Goal: Task Accomplishment & Management: Use online tool/utility

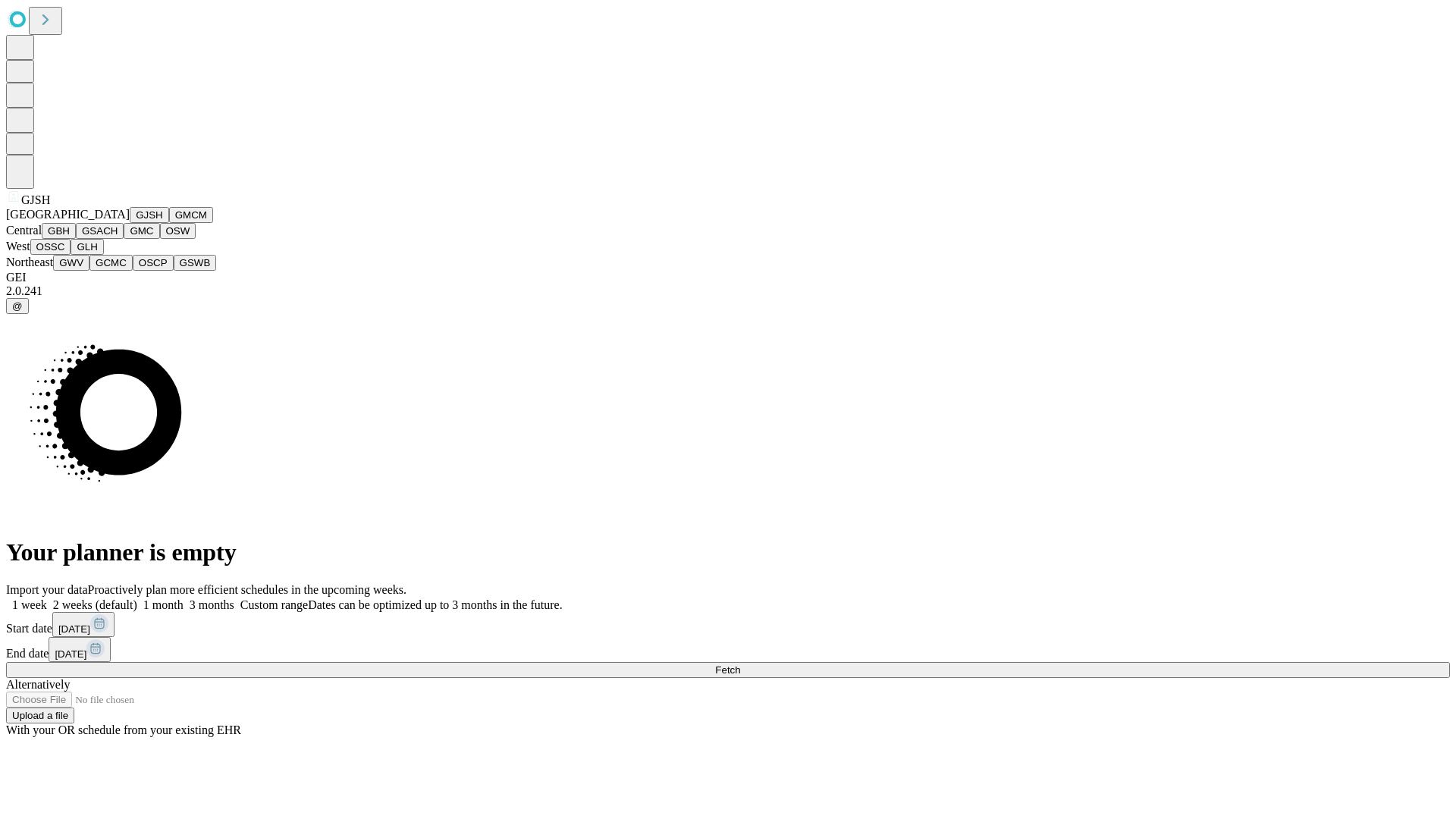
click at [130, 223] on button "GJSH" at bounding box center [149, 215] width 39 height 16
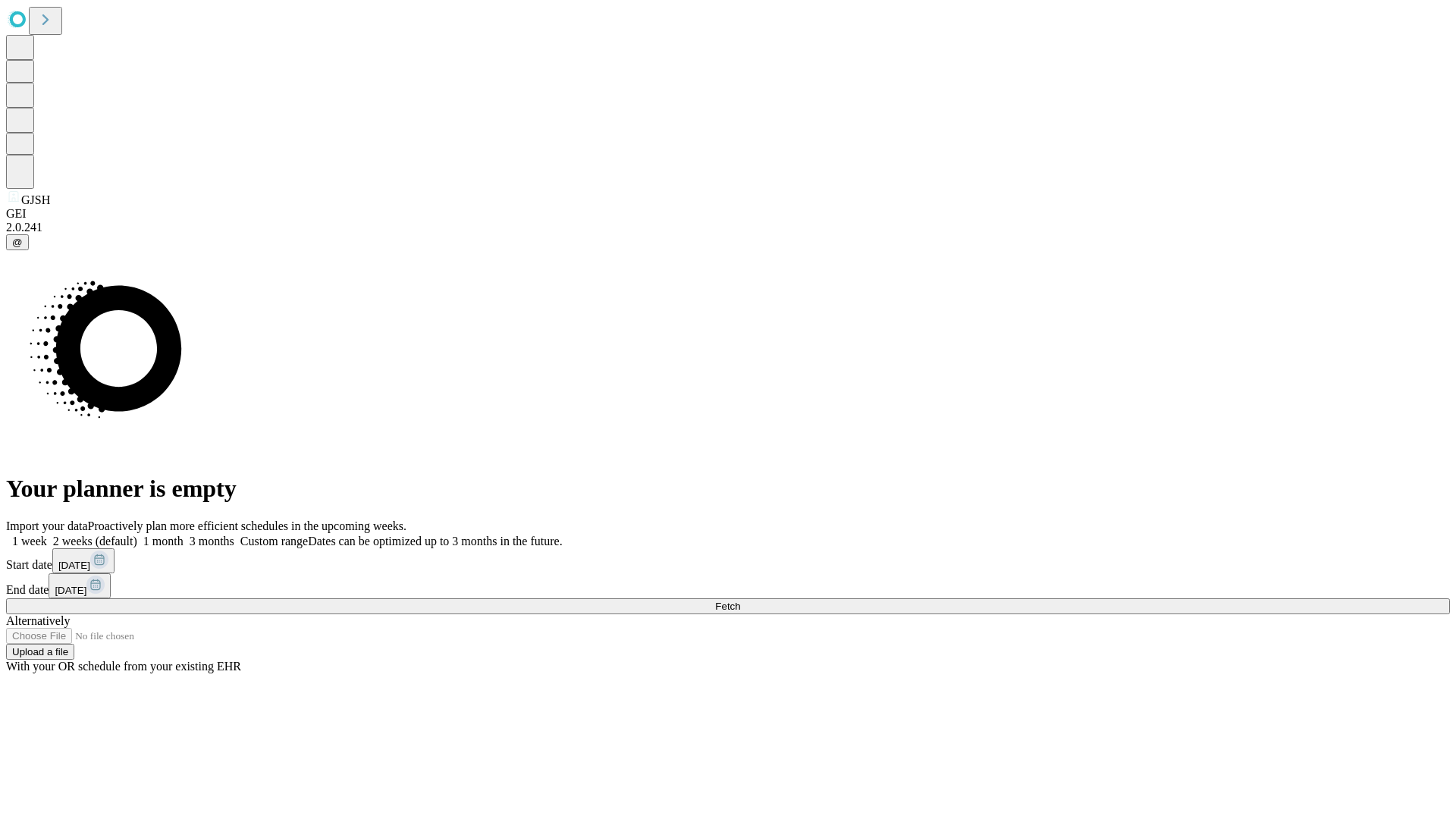
click at [137, 534] on label "2 weeks (default)" at bounding box center [92, 541] width 91 height 13
click at [740, 600] on span "Fetch" at bounding box center [728, 606] width 25 height 11
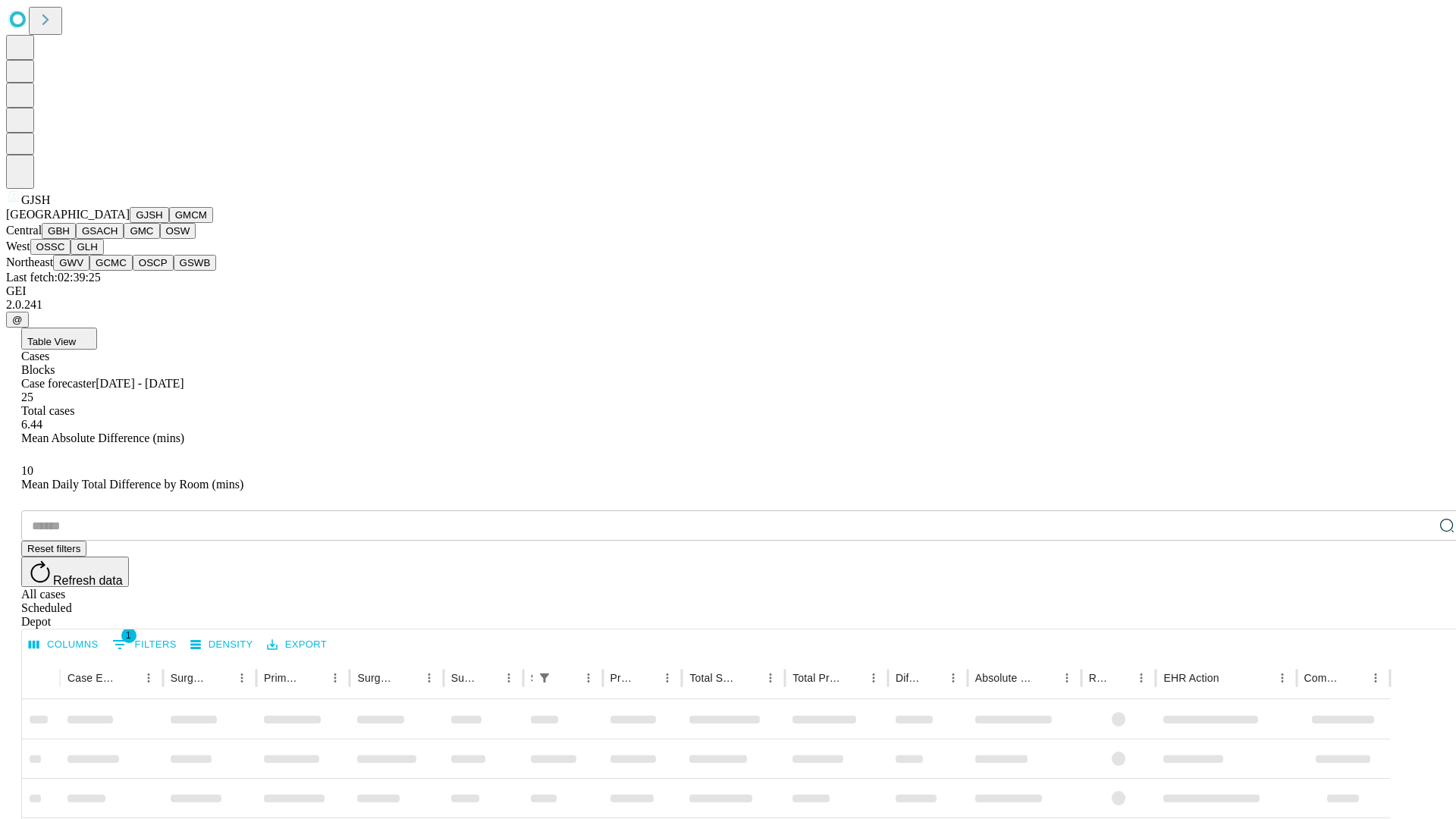
click at [169, 223] on button "GMCM" at bounding box center [191, 215] width 44 height 16
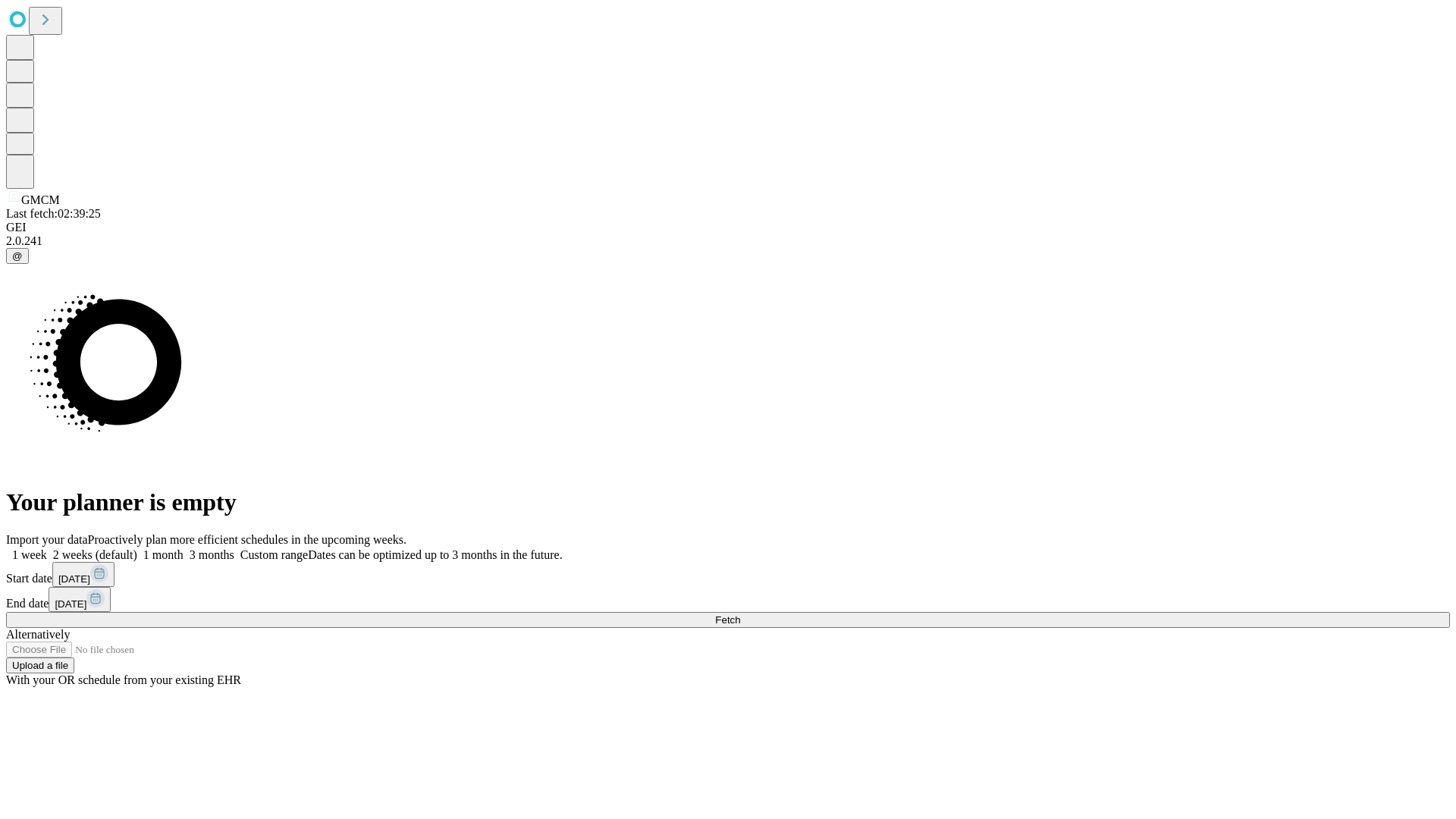
click at [137, 548] on label "2 weeks (default)" at bounding box center [92, 555] width 91 height 13
click at [740, 614] on span "Fetch" at bounding box center [728, 620] width 25 height 11
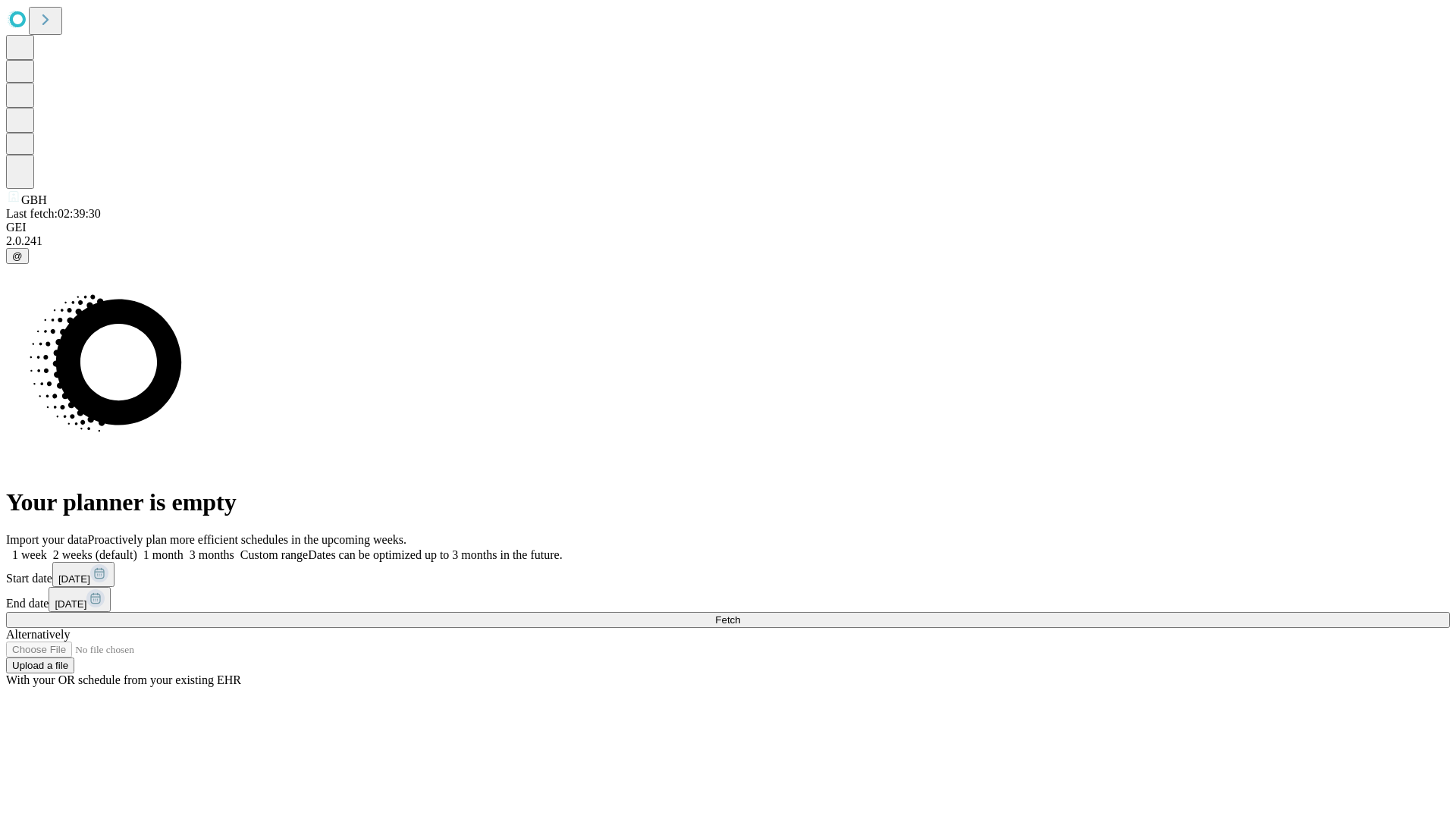
click at [740, 614] on span "Fetch" at bounding box center [728, 620] width 25 height 11
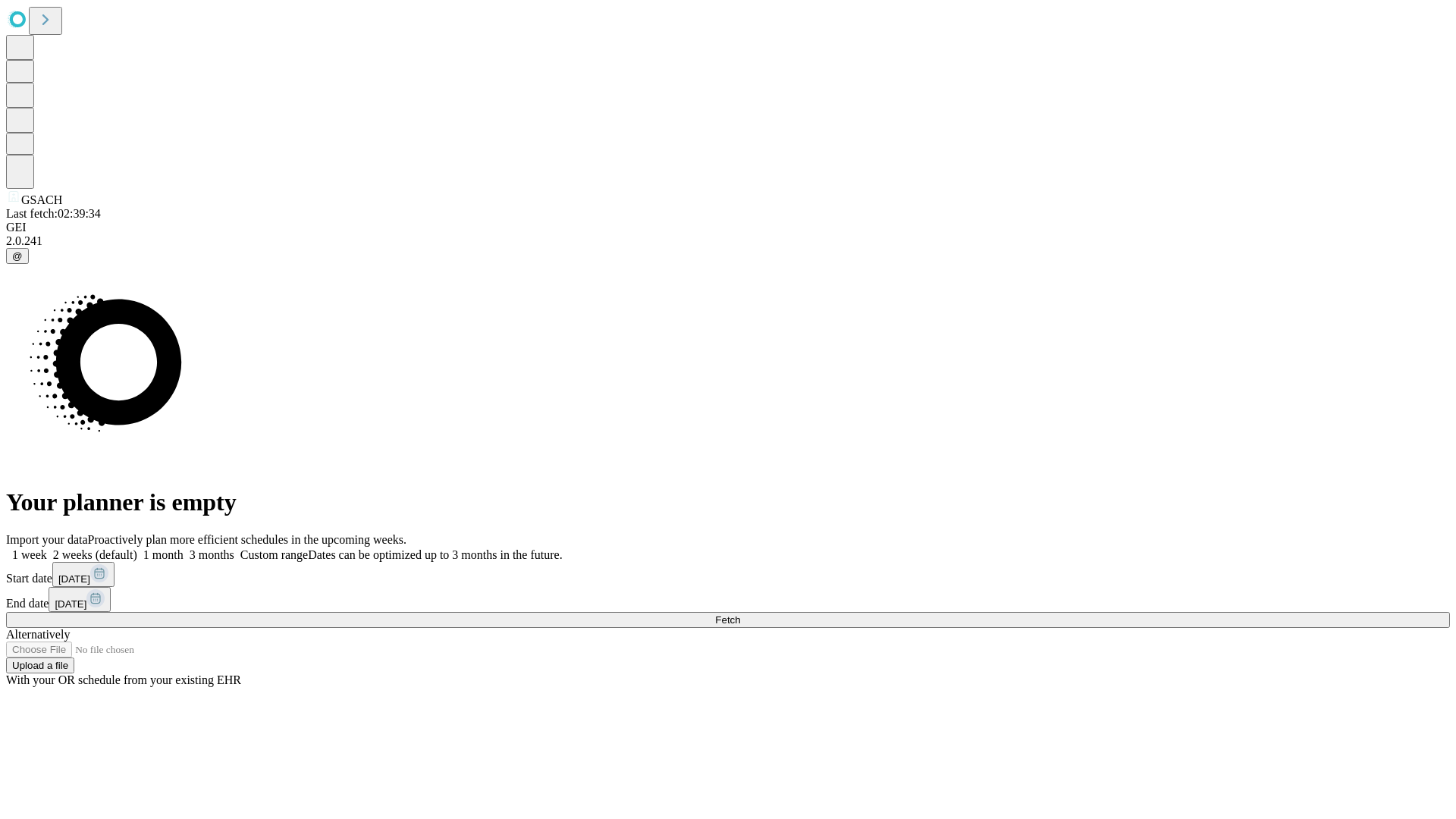
click at [137, 548] on label "2 weeks (default)" at bounding box center [92, 555] width 91 height 13
click at [740, 614] on span "Fetch" at bounding box center [728, 620] width 25 height 11
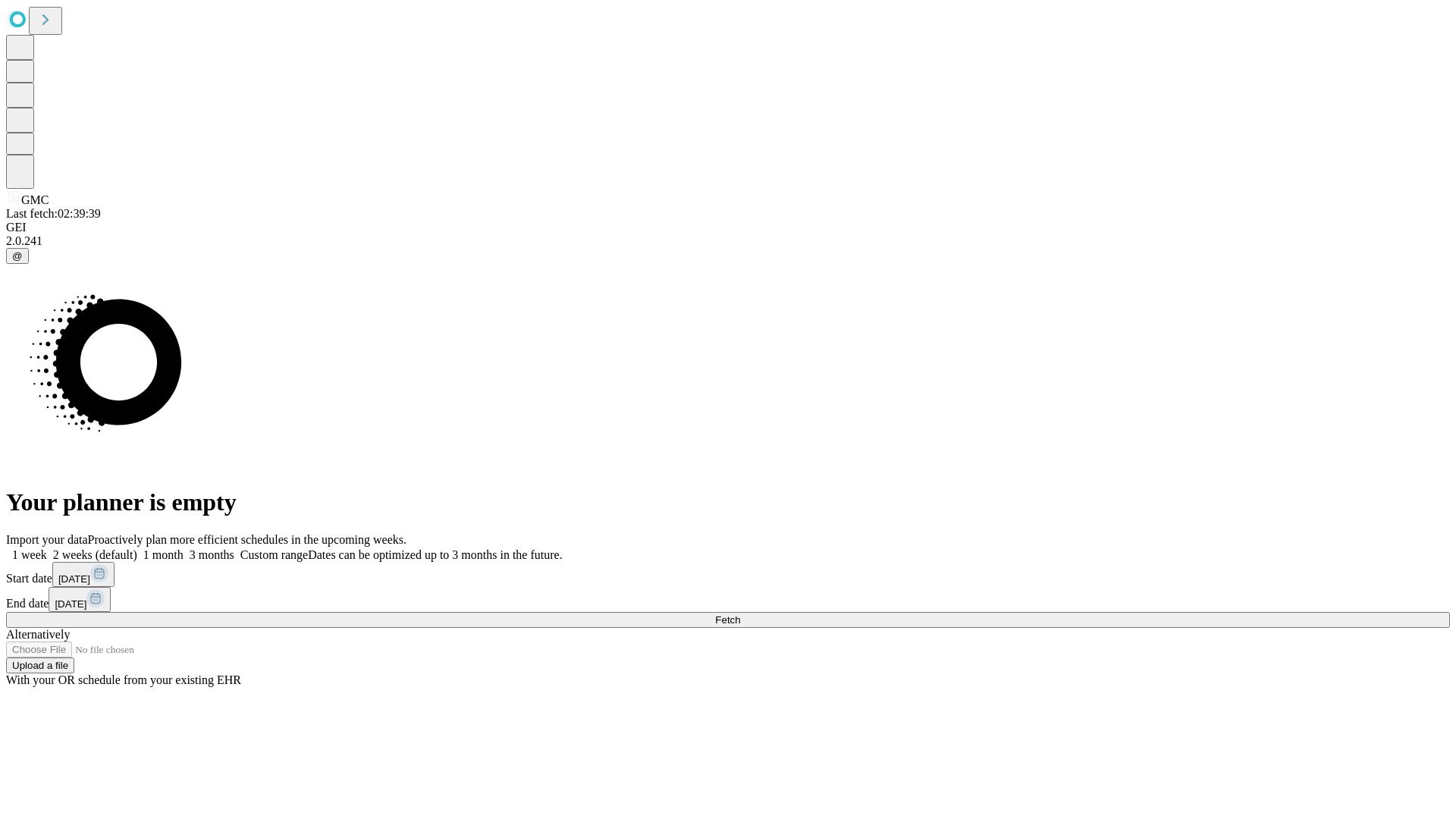
click at [137, 548] on label "2 weeks (default)" at bounding box center [92, 555] width 91 height 13
click at [740, 614] on span "Fetch" at bounding box center [728, 620] width 25 height 11
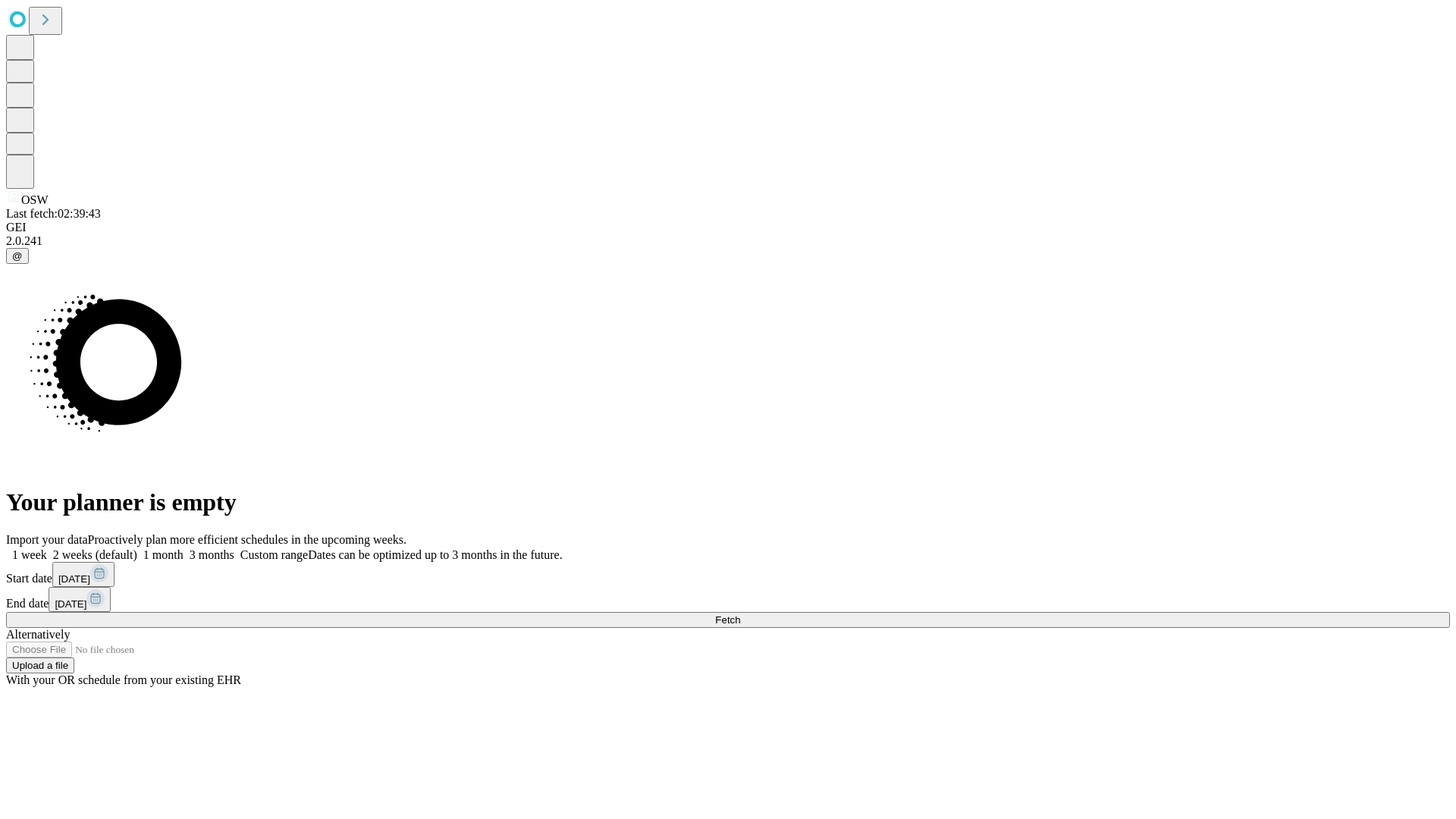
click at [740, 614] on span "Fetch" at bounding box center [728, 620] width 25 height 11
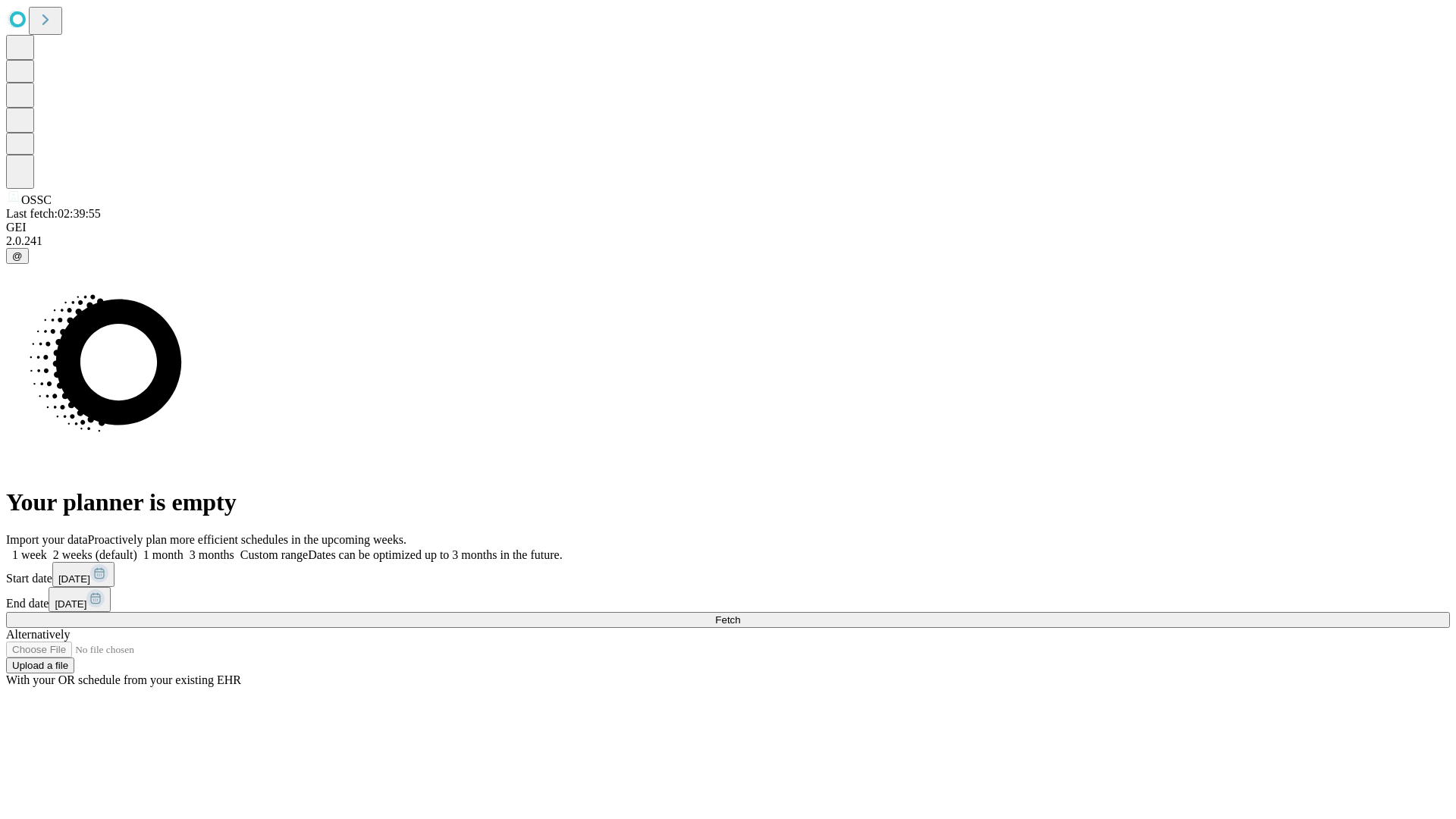
click at [740, 614] on span "Fetch" at bounding box center [728, 620] width 25 height 11
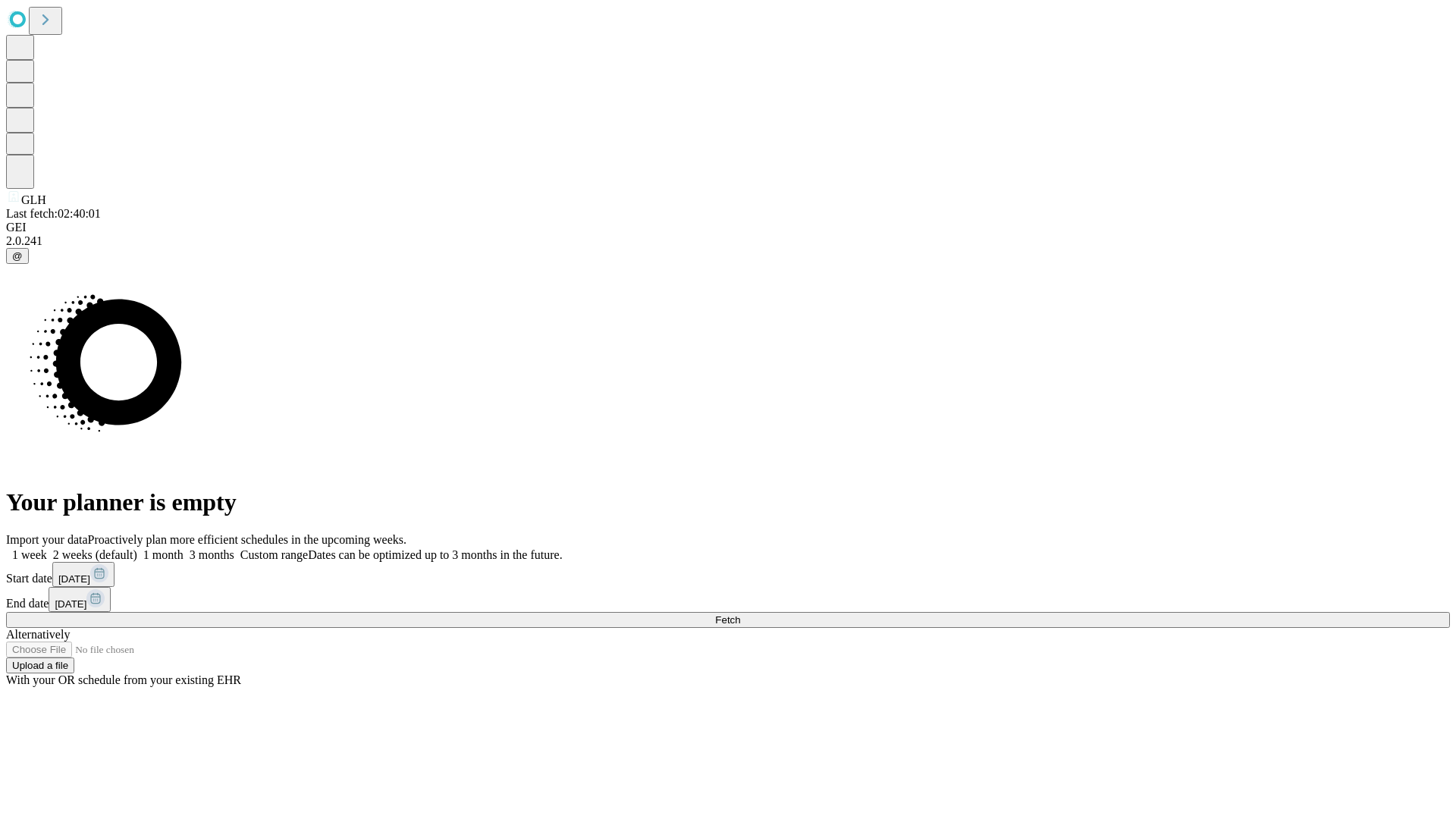
click at [137, 548] on label "2 weeks (default)" at bounding box center [92, 555] width 91 height 13
click at [740, 614] on span "Fetch" at bounding box center [728, 620] width 25 height 11
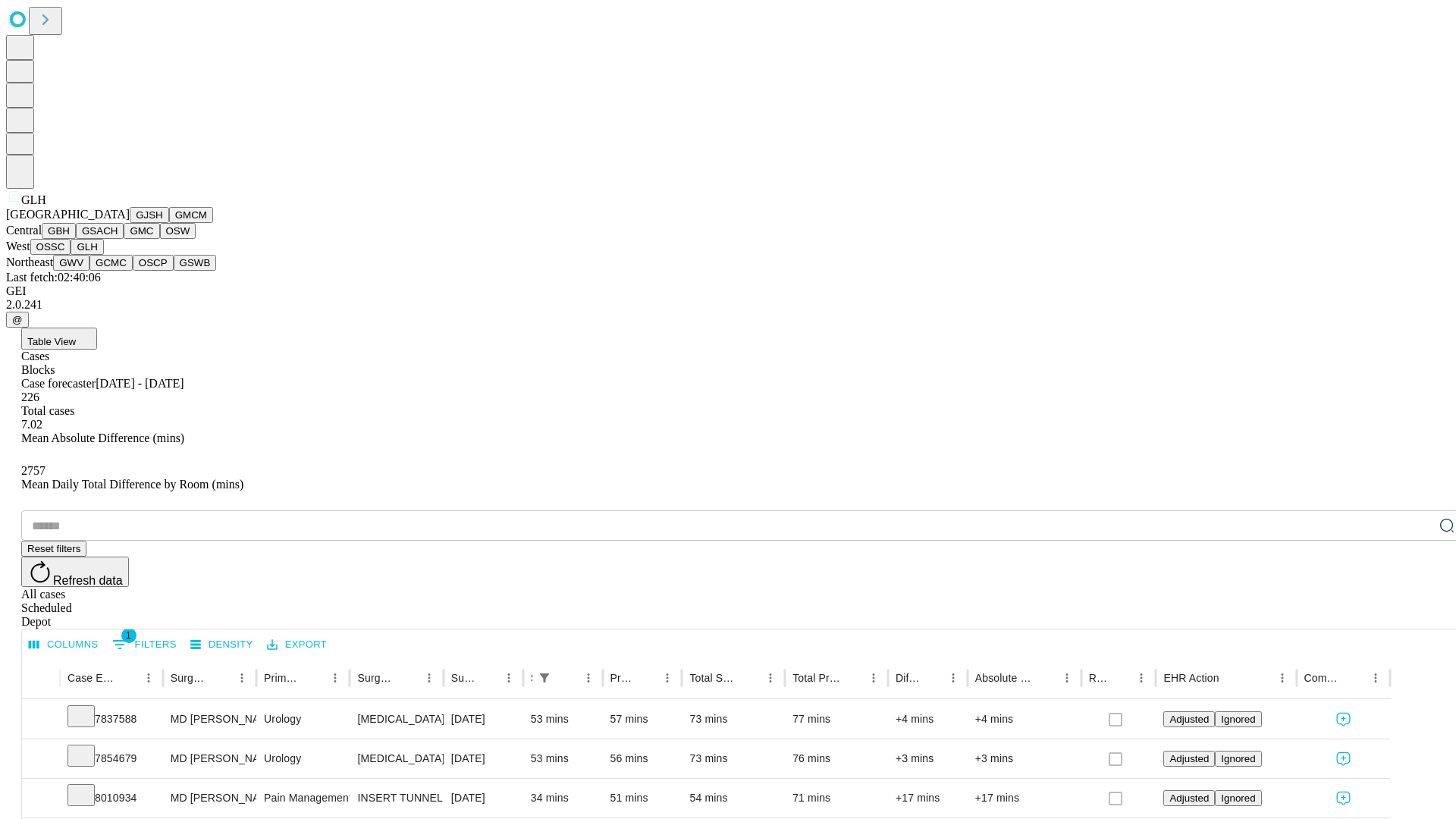
click at [90, 271] on button "GWV" at bounding box center [71, 263] width 37 height 16
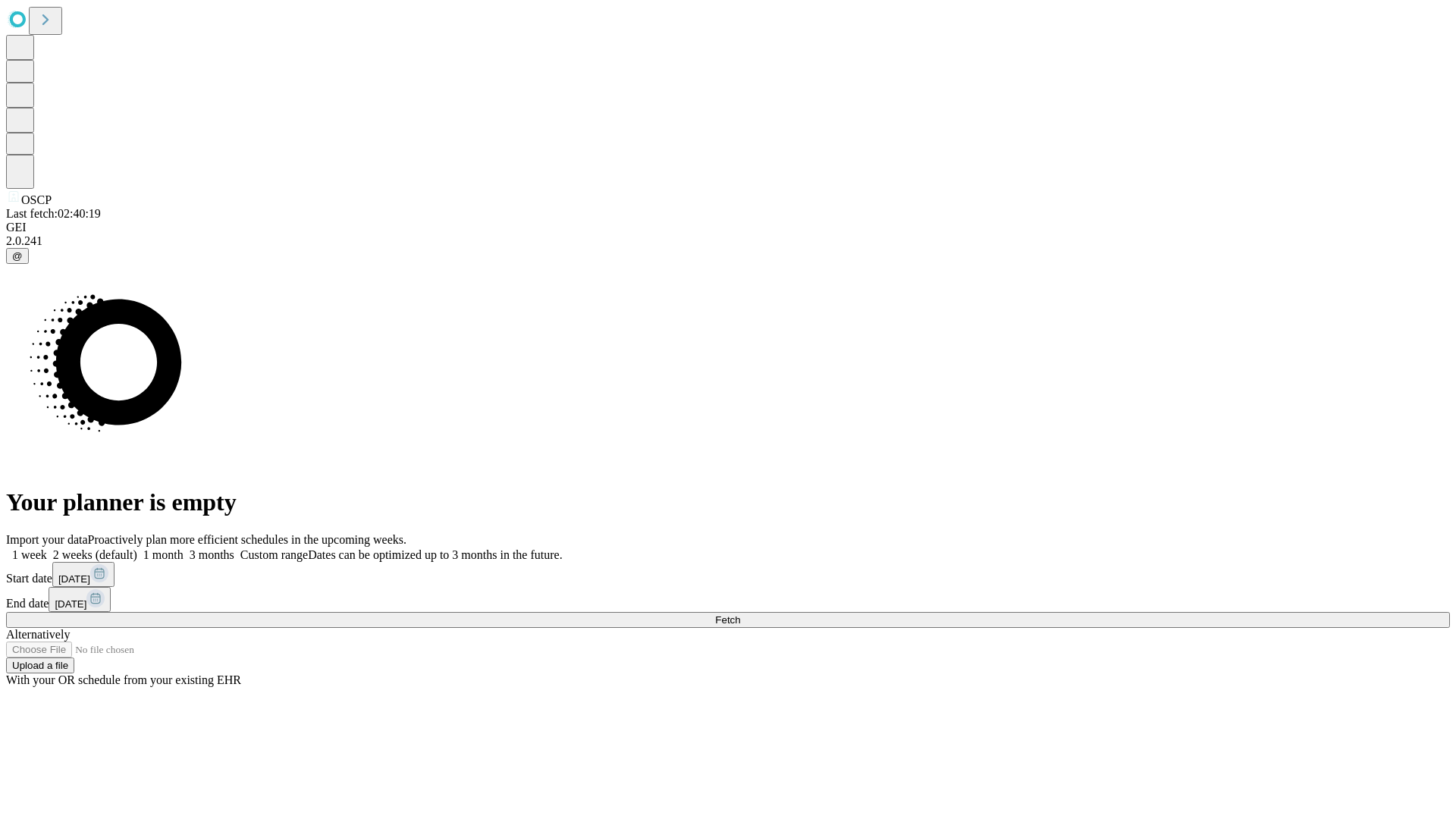
click at [137, 548] on label "2 weeks (default)" at bounding box center [92, 555] width 91 height 13
click at [740, 614] on span "Fetch" at bounding box center [728, 620] width 25 height 11
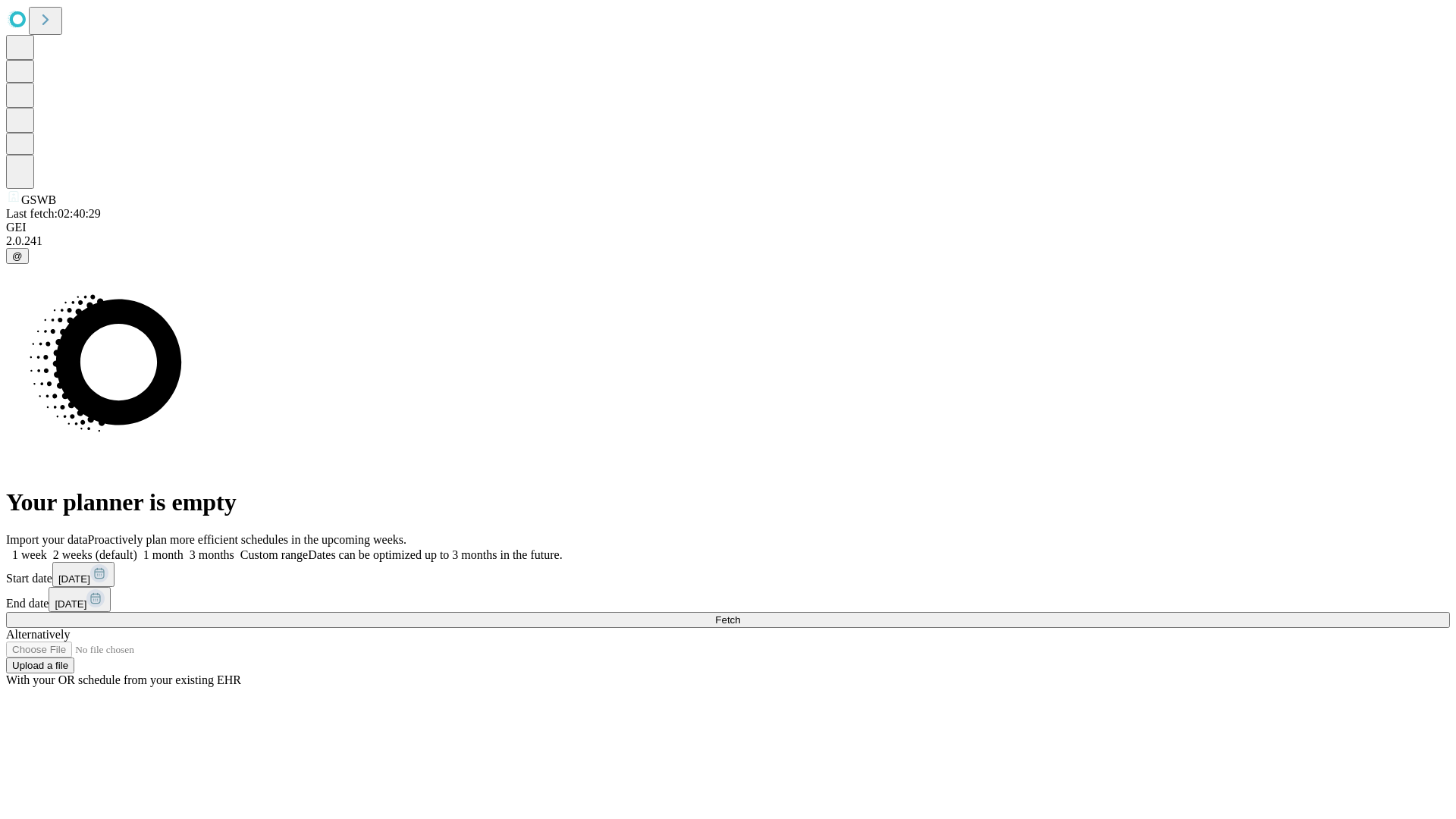
click at [137, 548] on label "2 weeks (default)" at bounding box center [92, 555] width 91 height 13
click at [740, 614] on span "Fetch" at bounding box center [728, 620] width 25 height 11
